Goal: Task Accomplishment & Management: Complete application form

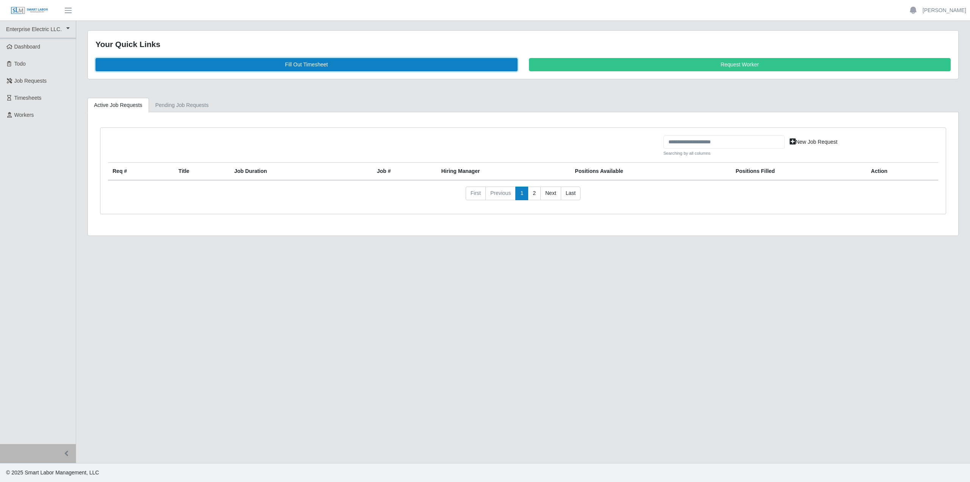
click at [256, 63] on link "Fill Out Timesheet" at bounding box center [306, 64] width 422 height 13
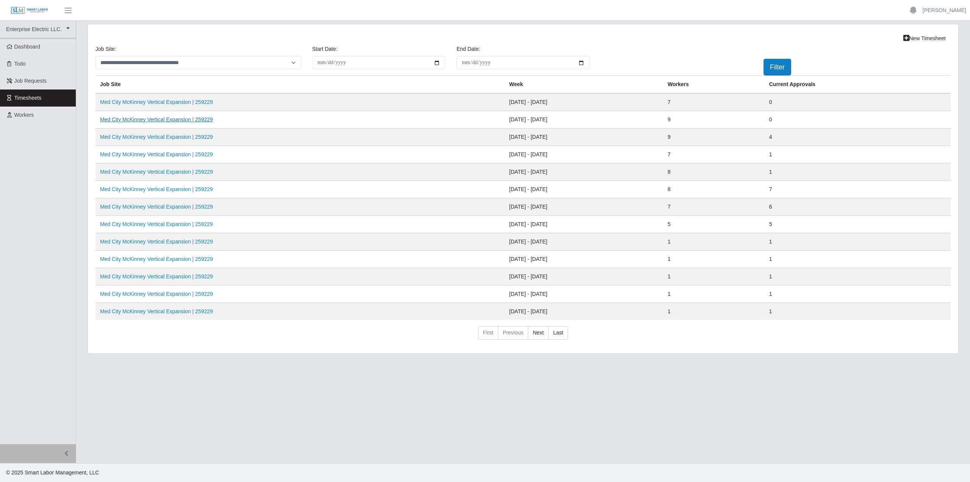
click at [158, 120] on link "Med City McKinney Vertical Expansion | 259229" at bounding box center [156, 119] width 113 height 6
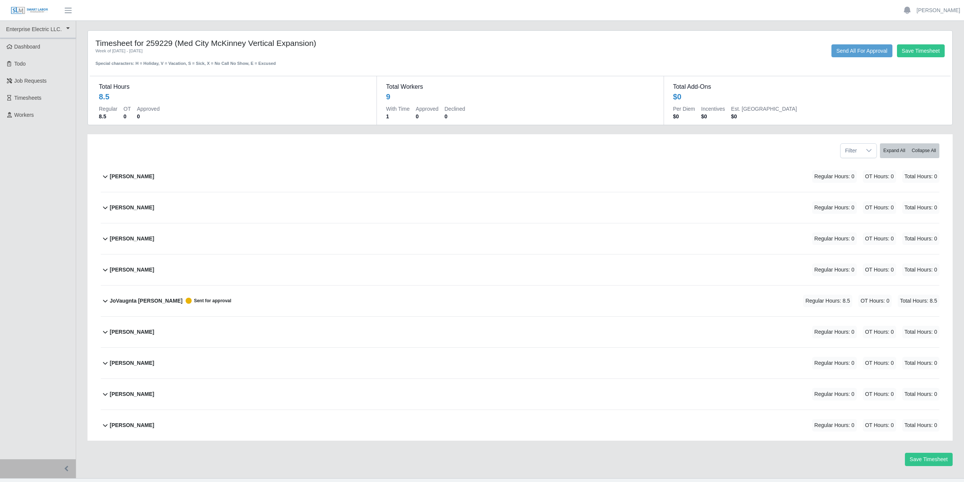
click at [108, 174] on icon at bounding box center [105, 176] width 9 height 9
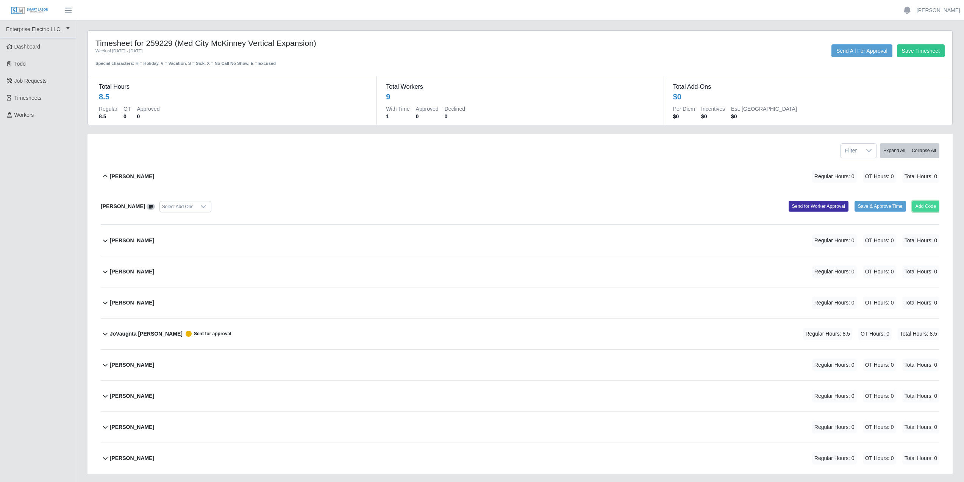
click at [923, 207] on button "Add Code" at bounding box center [926, 206] width 28 height 11
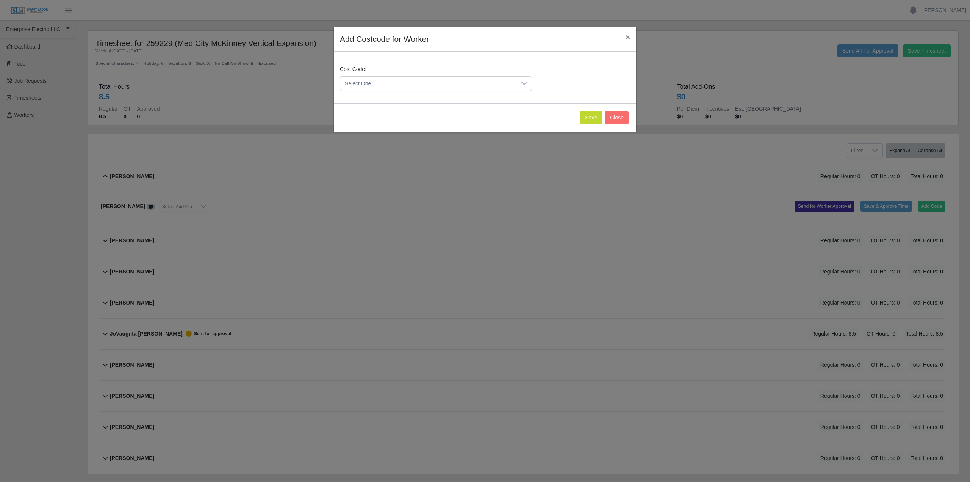
click at [383, 85] on span "Select One" at bounding box center [428, 84] width 176 height 14
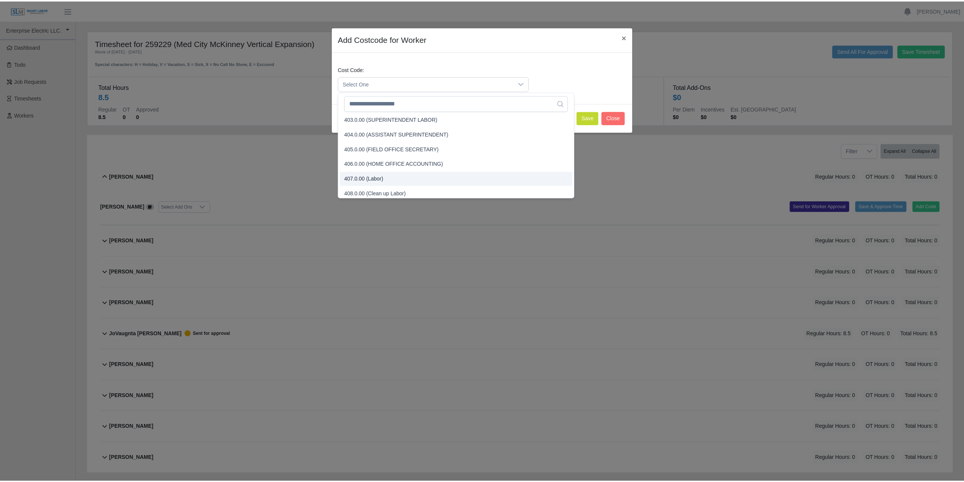
scroll to position [38, 0]
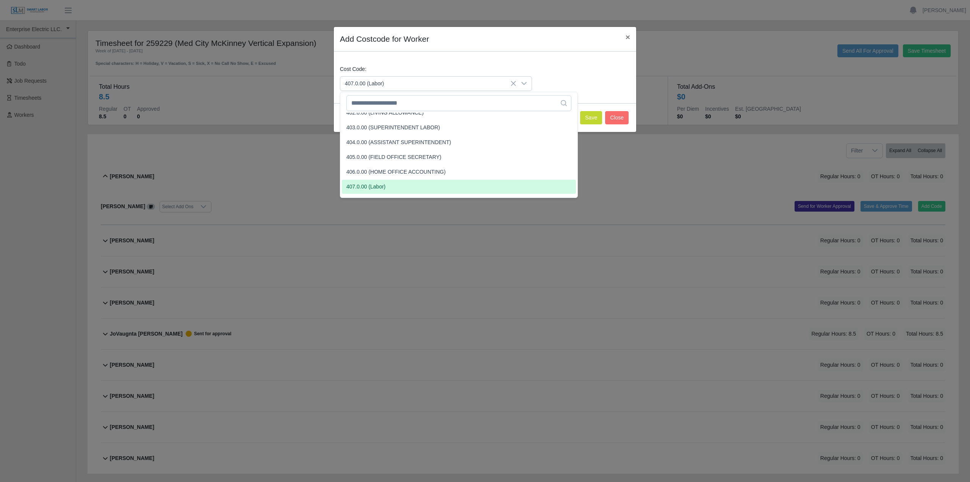
click at [358, 186] on span "407.0.00 (Labor)" at bounding box center [365, 187] width 39 height 8
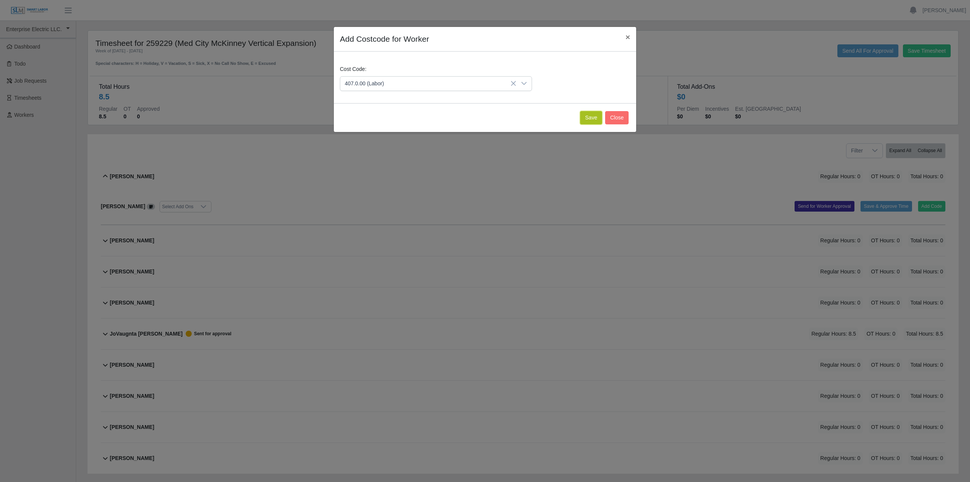
click at [590, 118] on button "Save" at bounding box center [591, 117] width 22 height 13
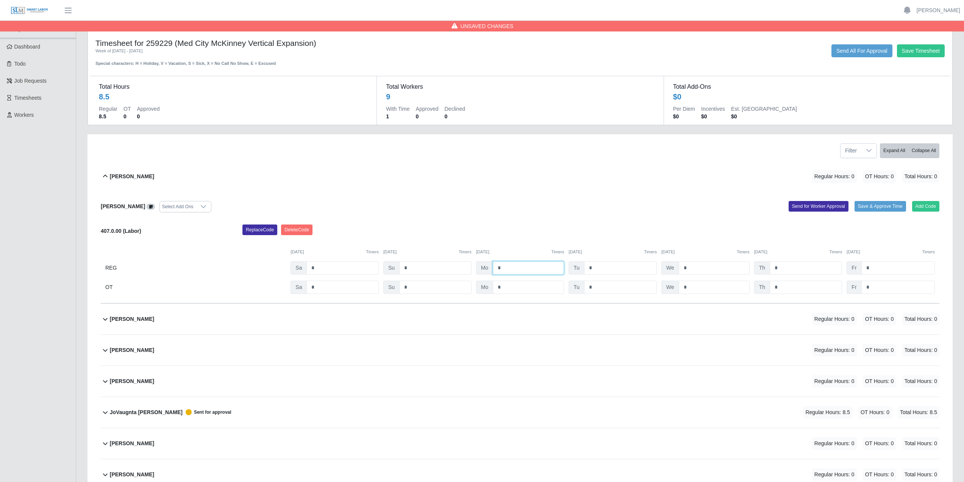
click at [510, 268] on input "*" at bounding box center [528, 267] width 71 height 13
type input "*"
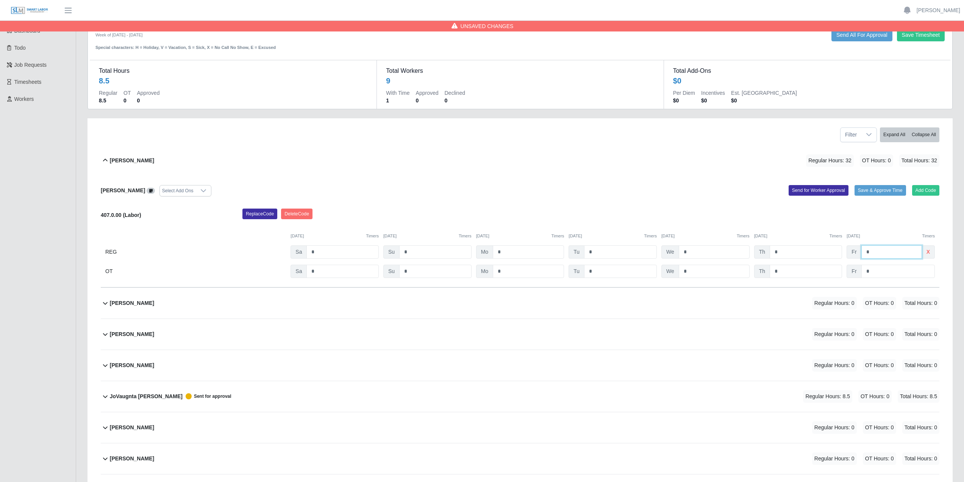
scroll to position [0, 0]
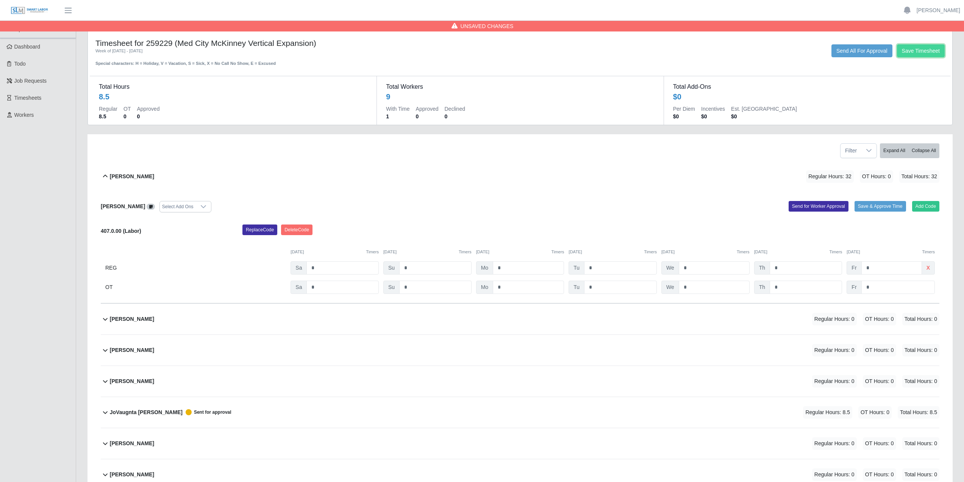
click at [931, 50] on button "Save Timesheet" at bounding box center [921, 50] width 48 height 13
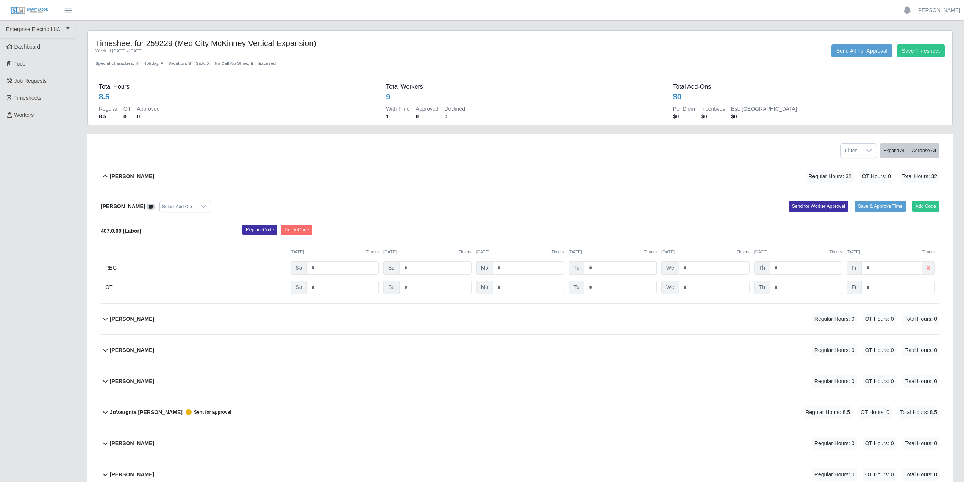
click at [930, 267] on span "x" at bounding box center [928, 267] width 13 height 13
click at [928, 267] on b "x" at bounding box center [928, 268] width 3 height 8
click at [876, 268] on input "*" at bounding box center [892, 267] width 61 height 13
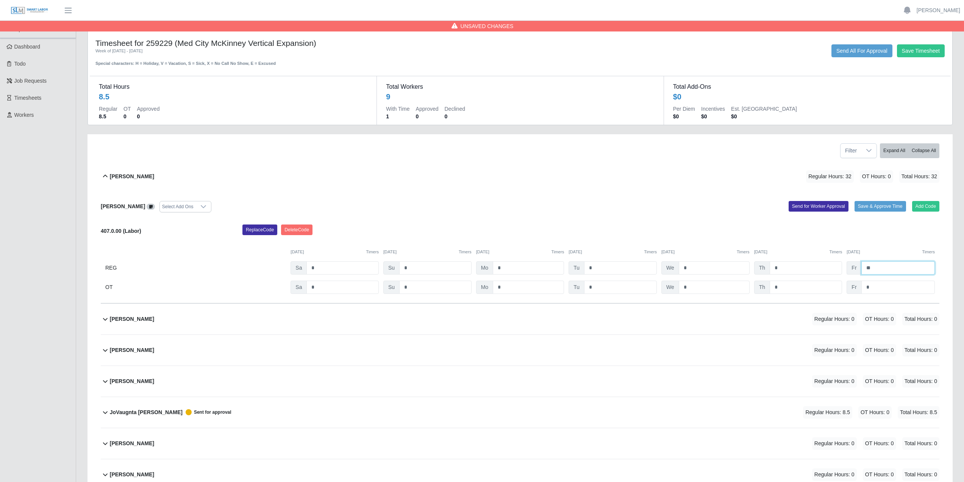
type input "*"
click at [921, 48] on button "Save Timesheet" at bounding box center [921, 50] width 48 height 13
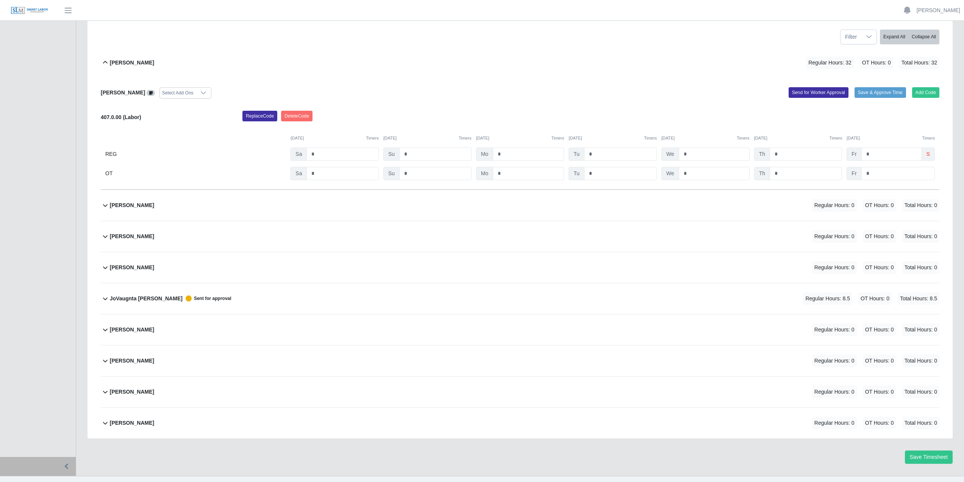
scroll to position [127, 0]
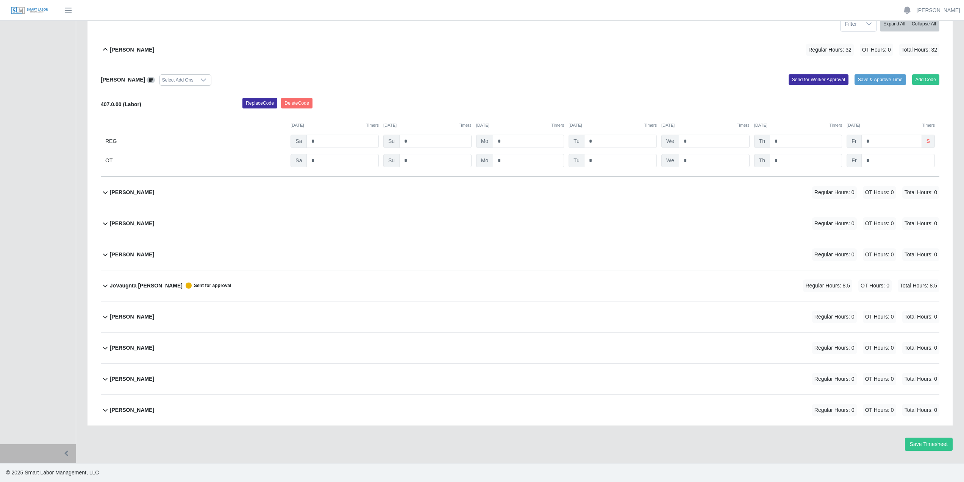
click at [128, 317] on b "[PERSON_NAME]" at bounding box center [132, 317] width 44 height 8
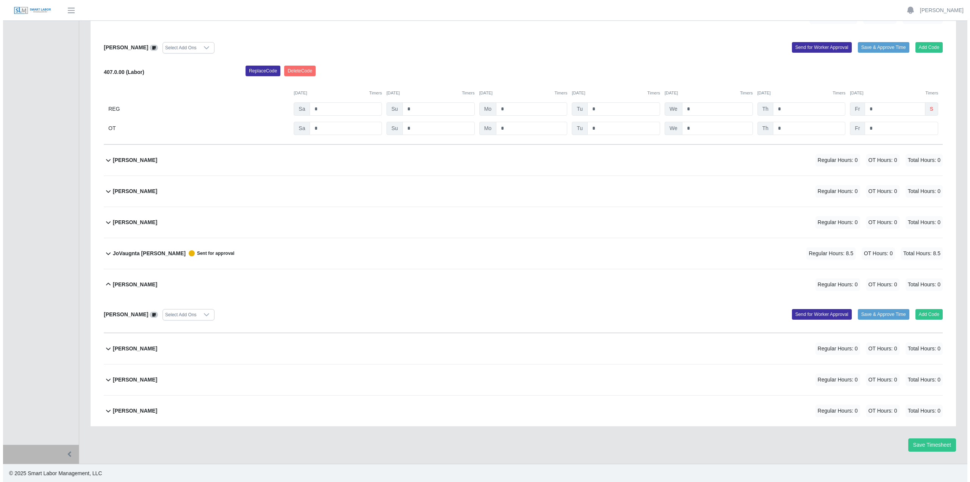
scroll to position [159, 0]
click at [927, 314] on button "Add Code" at bounding box center [926, 313] width 28 height 11
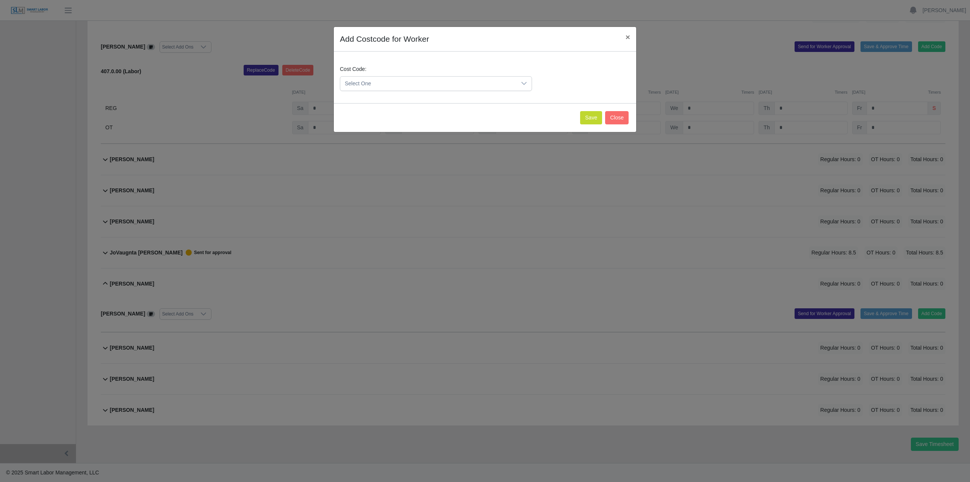
click at [526, 81] on icon at bounding box center [524, 83] width 6 height 6
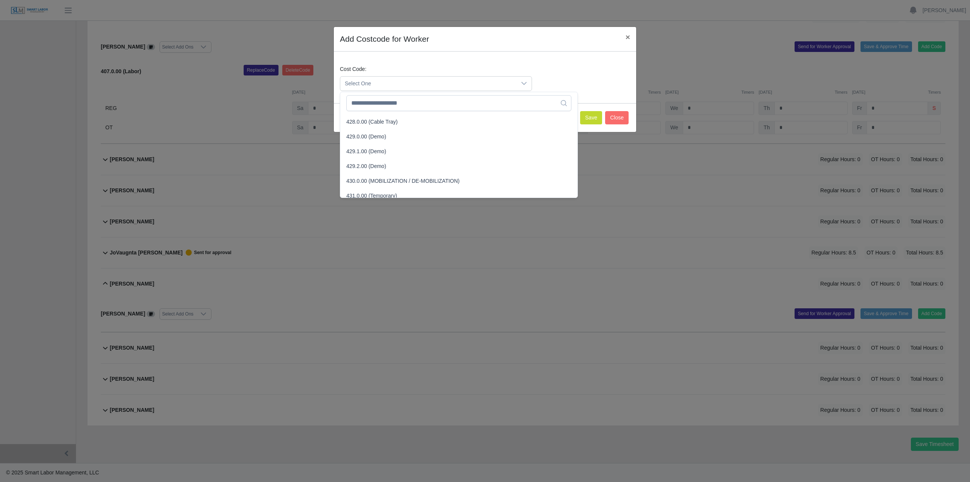
scroll to position [761, 0]
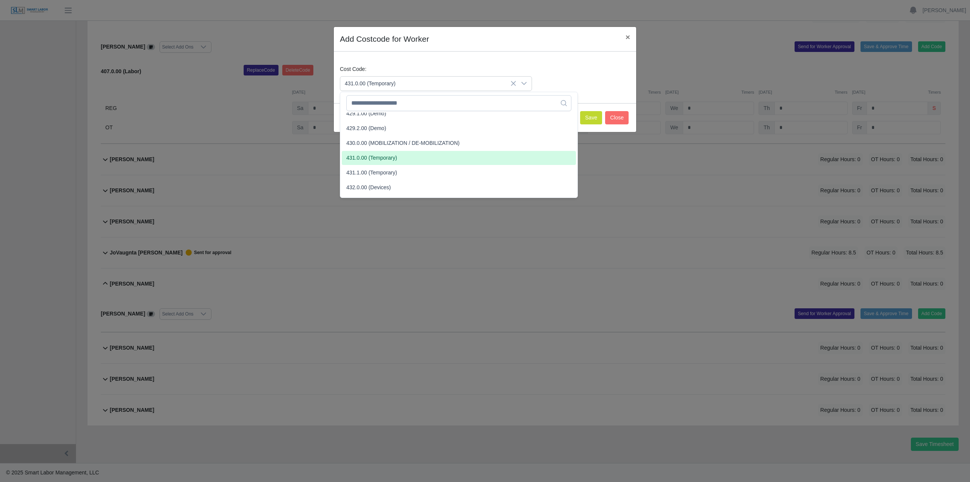
click at [357, 158] on span "431.0.00 (Temporary)" at bounding box center [371, 158] width 51 height 8
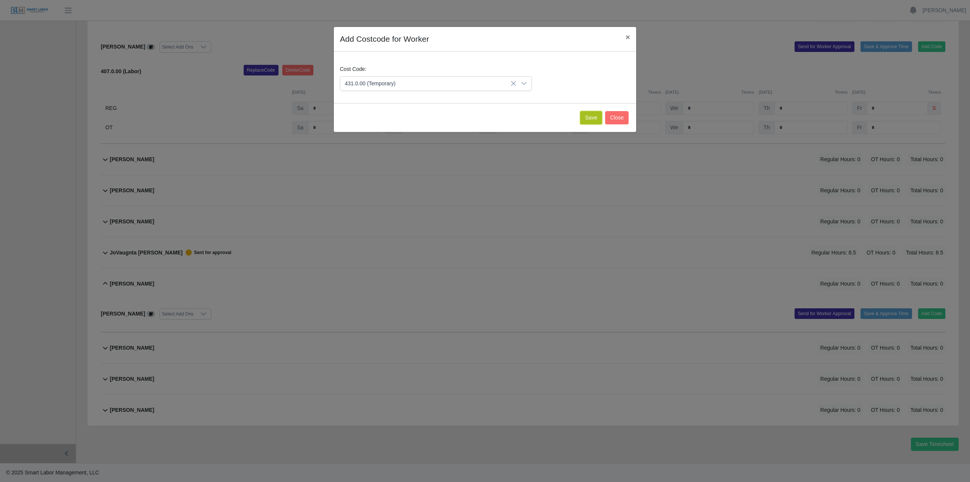
click at [587, 116] on button "Save" at bounding box center [591, 117] width 22 height 13
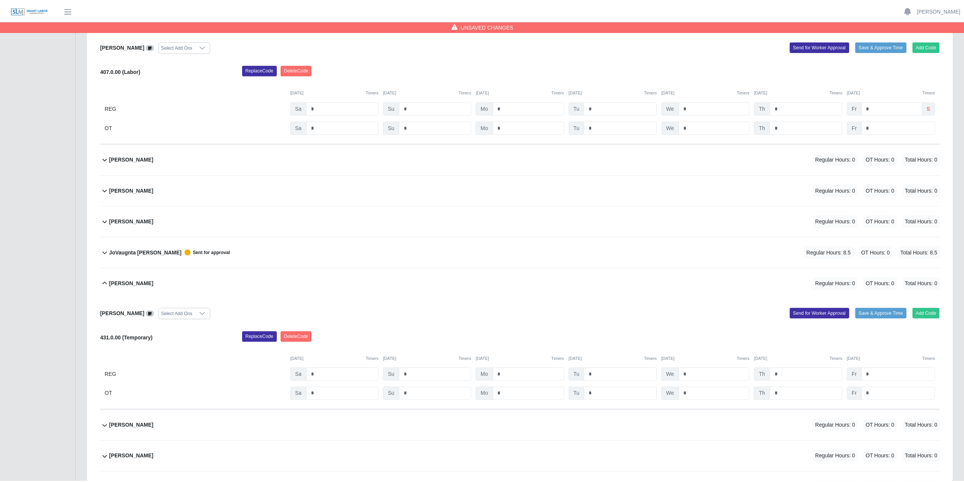
scroll to position [238, 0]
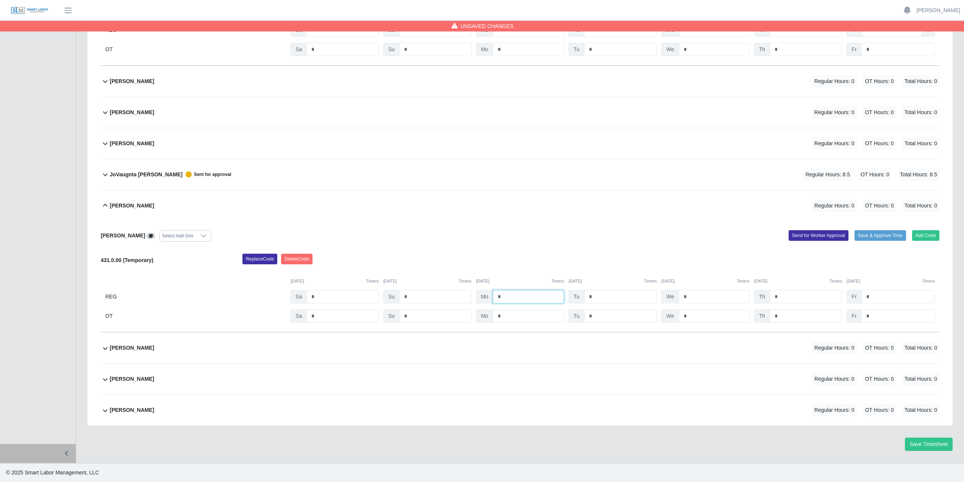
click at [505, 298] on input "*" at bounding box center [528, 296] width 71 height 13
type input "*"
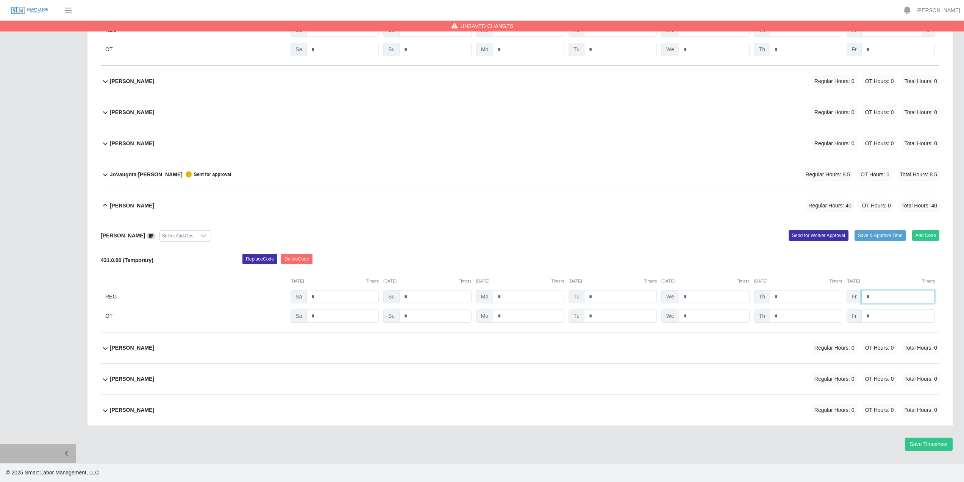
type input "*"
click at [932, 448] on button "Save Timesheet" at bounding box center [929, 443] width 48 height 13
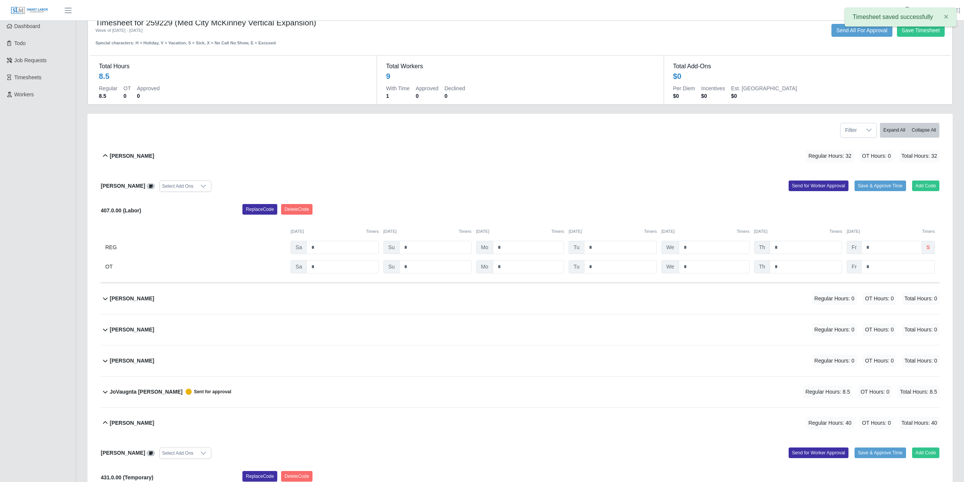
scroll to position [0, 0]
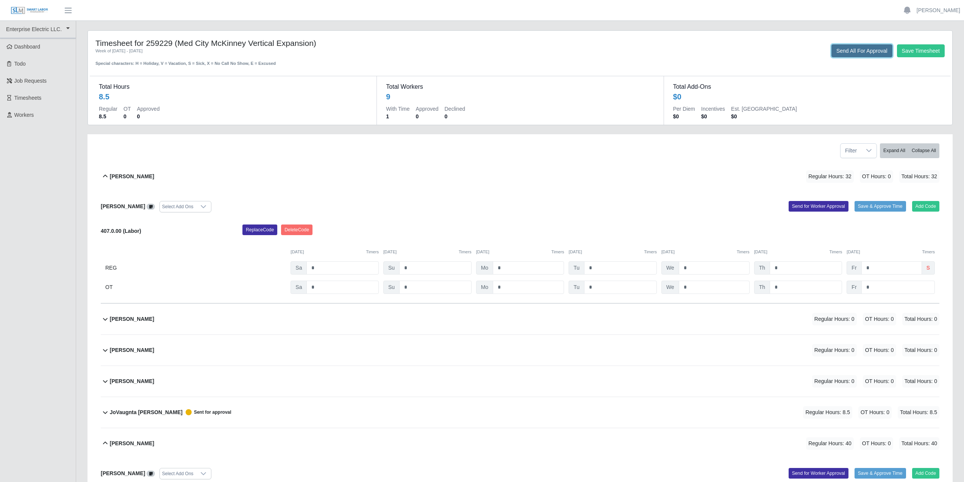
click at [854, 52] on button "Send All For Approval" at bounding box center [862, 50] width 61 height 13
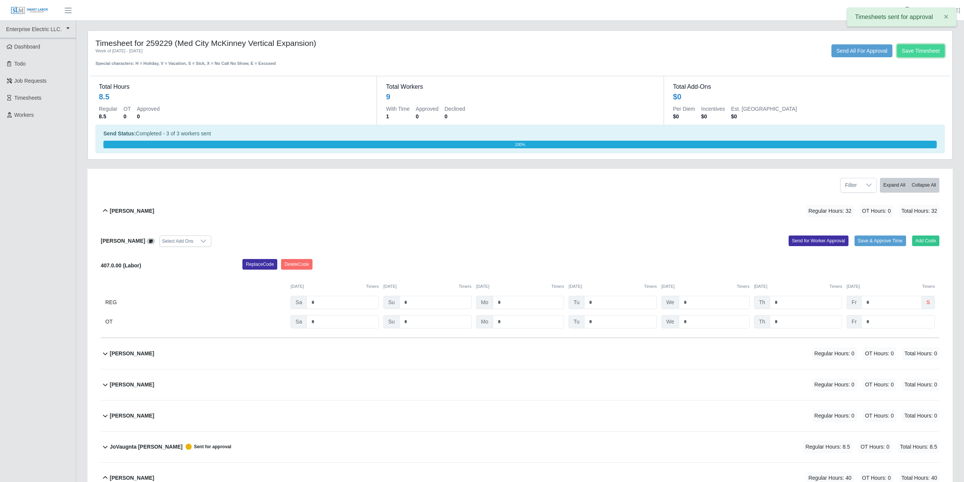
click at [919, 50] on button "Save Timesheet" at bounding box center [921, 50] width 48 height 13
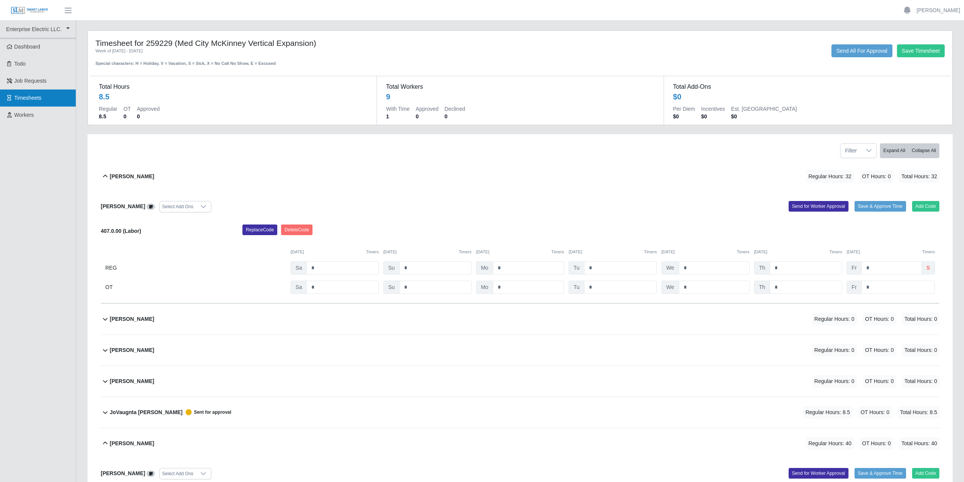
click at [22, 96] on span "Timesheets" at bounding box center [27, 98] width 27 height 6
